Goal: Task Accomplishment & Management: Use online tool/utility

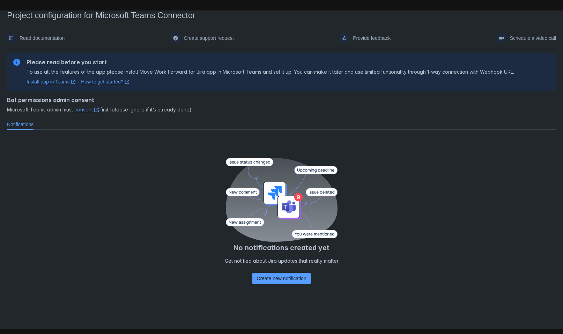
click at [80, 110] on link "consent ﻿ , (opens new window)" at bounding box center [86, 109] width 24 height 6
click at [74, 163] on div "No notifications created yet Get notified about Jira updates that really matter…" at bounding box center [281, 221] width 549 height 173
click at [273, 278] on span "Create new notification" at bounding box center [281, 278] width 50 height 11
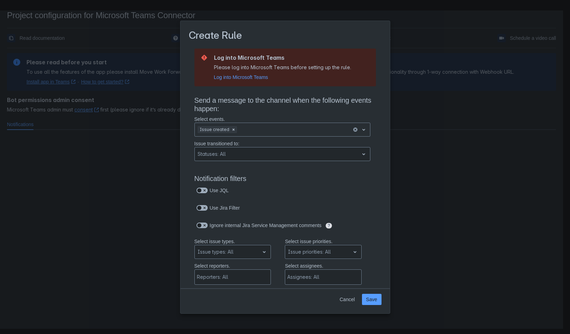
scroll to position [0, 0]
click at [245, 77] on span "Log into Microsoft Teams" at bounding box center [241, 76] width 54 height 7
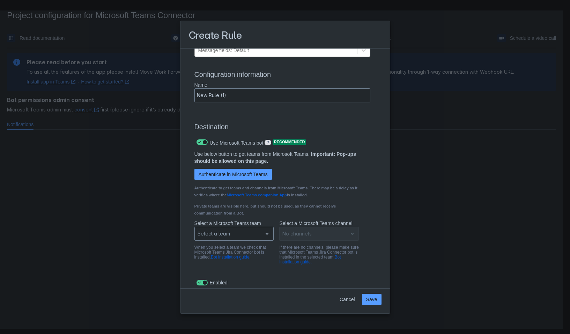
scroll to position [452, 0]
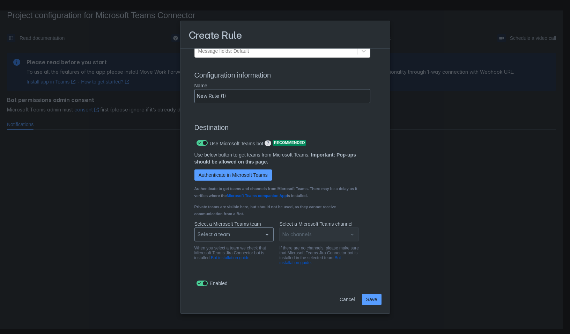
click at [245, 237] on div at bounding box center [228, 234] width 62 height 8
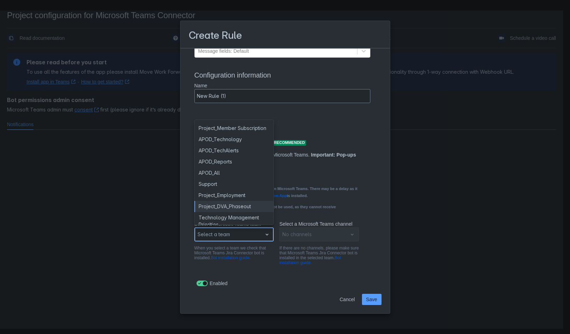
scroll to position [27, 0]
click at [235, 216] on div "Customer Support Tickets" at bounding box center [234, 215] width 80 height 11
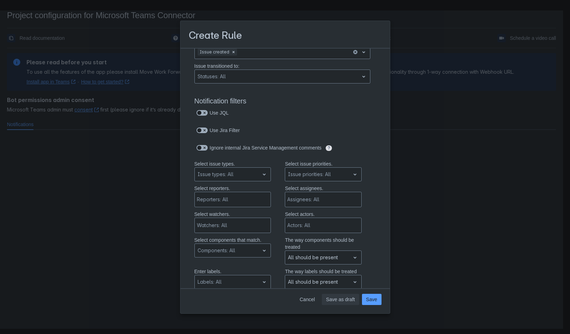
scroll to position [27, 0]
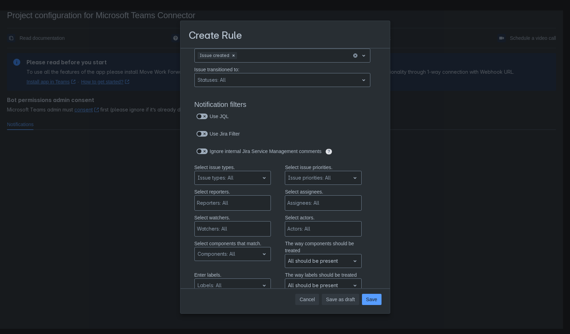
click at [307, 298] on span "Cancel" at bounding box center [306, 298] width 15 height 11
